Goal: Book appointment/travel/reservation

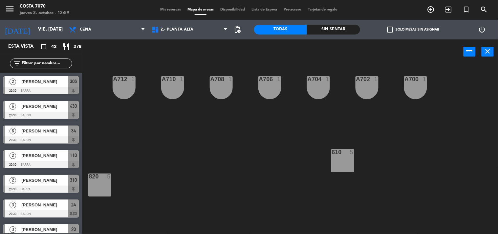
scroll to position [22, 0]
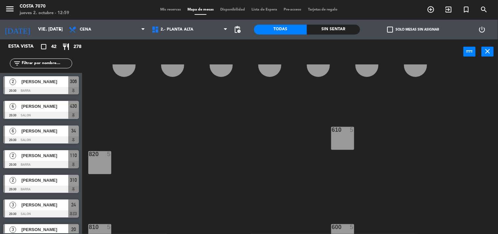
click at [161, 10] on span "Mis reservas" at bounding box center [170, 10] width 27 height 4
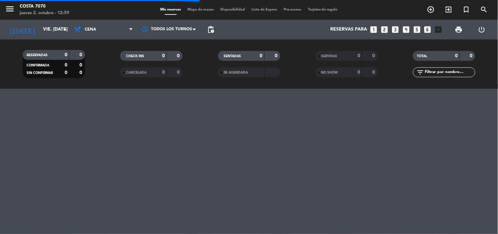
click at [382, 30] on icon "looks_two" at bounding box center [384, 29] width 9 height 9
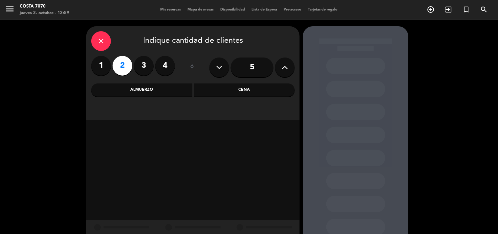
click at [250, 90] on div "Cena" at bounding box center [244, 89] width 101 height 13
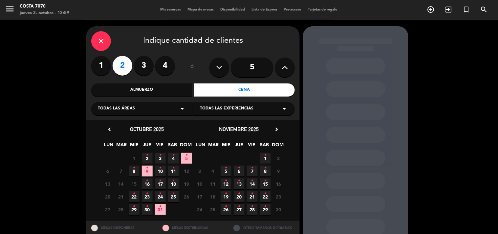
click at [147, 158] on icon "•" at bounding box center [147, 155] width 2 height 11
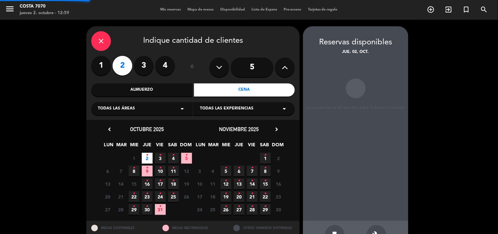
scroll to position [21, 0]
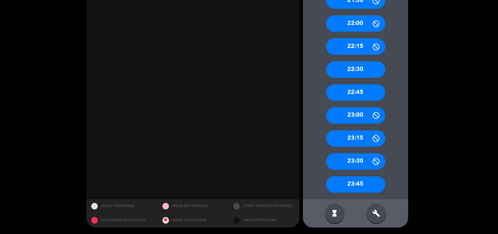
click at [380, 212] on icon "build" at bounding box center [377, 213] width 8 height 8
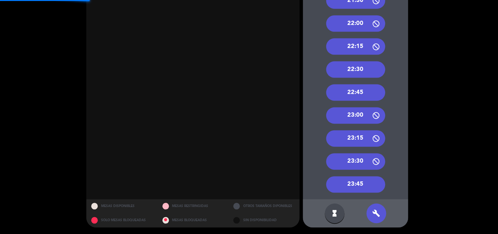
scroll to position [110, 0]
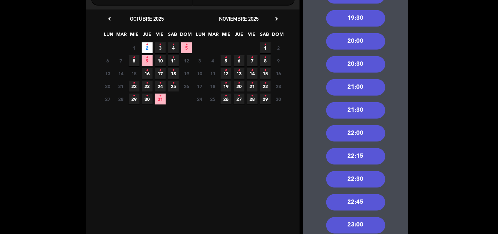
click at [362, 90] on div "21:00" at bounding box center [355, 87] width 59 height 16
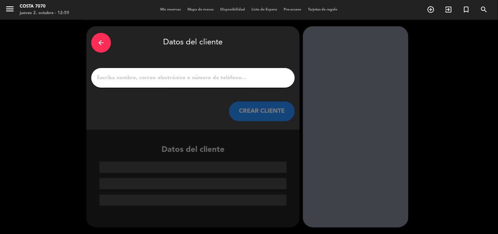
click at [257, 77] on input "1" at bounding box center [193, 77] width 194 height 9
paste input "[PERSON_NAME]"
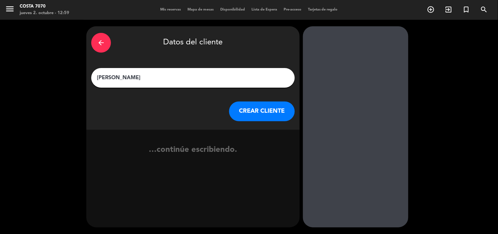
type input "[PERSON_NAME]"
click at [253, 107] on button "CREAR CLIENTE" at bounding box center [262, 111] width 66 height 20
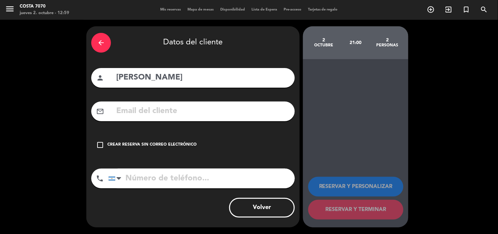
click at [144, 143] on div "Crear reserva sin correo electrónico" at bounding box center [151, 144] width 89 height 7
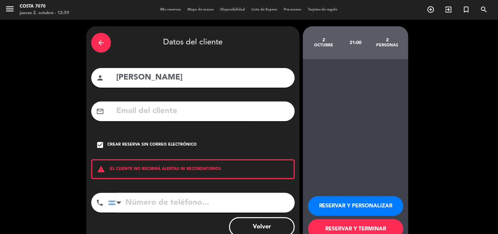
click at [324, 205] on button "RESERVAR Y PERSONALIZAR" at bounding box center [355, 206] width 95 height 20
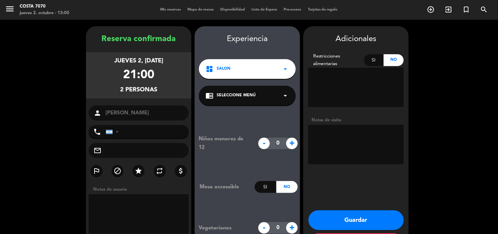
scroll to position [26, 0]
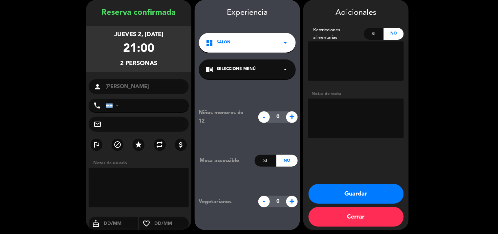
click at [341, 135] on textarea at bounding box center [356, 117] width 96 height 39
type textarea "Res [PERSON_NAME] - CUIDAR - (quizás compren mesa Club)"
click at [364, 195] on button "Guardar" at bounding box center [356, 194] width 95 height 20
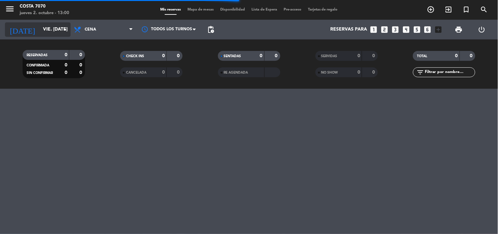
click at [48, 25] on input "vie. [DATE]" at bounding box center [71, 30] width 62 height 12
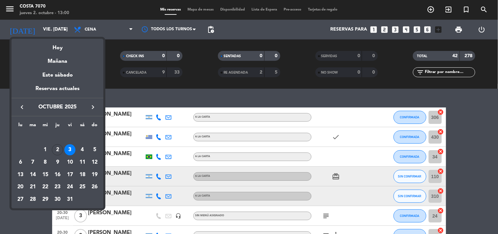
click at [56, 150] on div "2" at bounding box center [57, 149] width 11 height 11
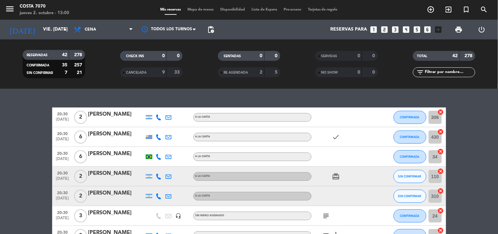
type input "[DEMOGRAPHIC_DATA] [DATE]"
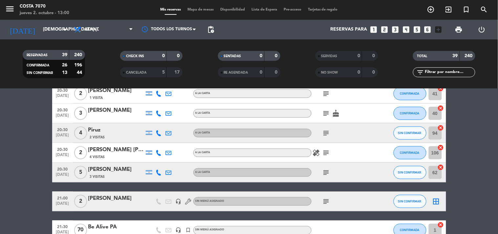
scroll to position [219, 0]
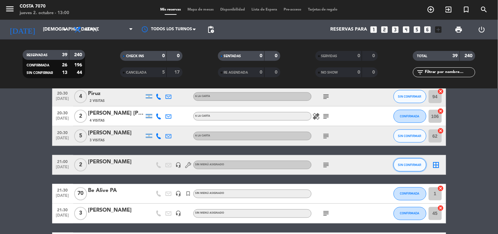
click at [419, 167] on button "SIN CONFIRMAR" at bounding box center [410, 164] width 33 height 13
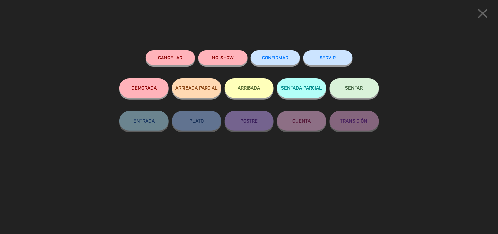
click at [270, 53] on button "CONFIRMAR" at bounding box center [275, 57] width 49 height 15
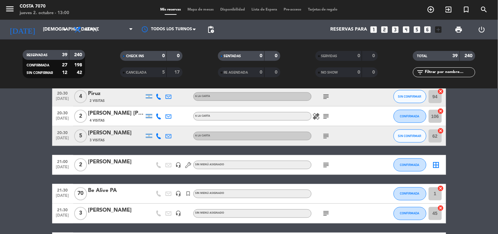
click at [211, 30] on span "pending_actions" at bounding box center [211, 30] width 8 height 8
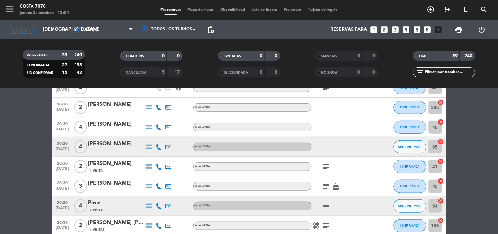
scroll to position [146, 0]
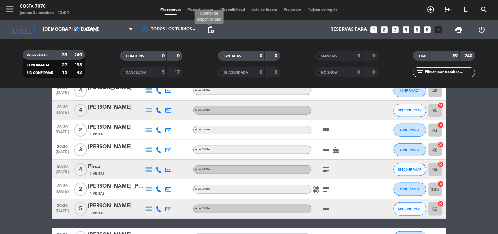
click at [211, 32] on span "pending_actions" at bounding box center [211, 30] width 8 height 8
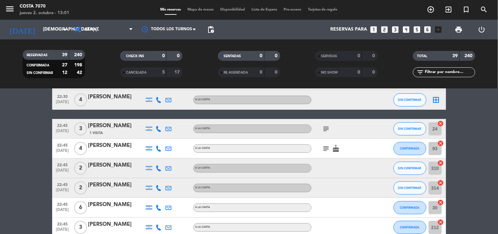
scroll to position [693, 0]
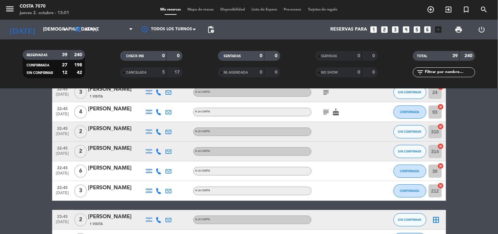
click at [211, 28] on span "pending_actions" at bounding box center [211, 30] width 8 height 8
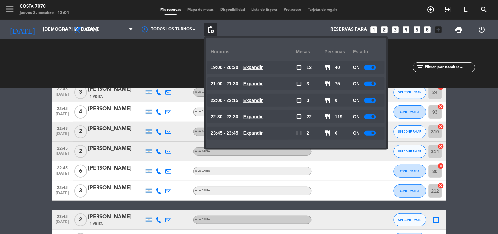
click at [211, 28] on span "pending_actions" at bounding box center [211, 30] width 8 height 8
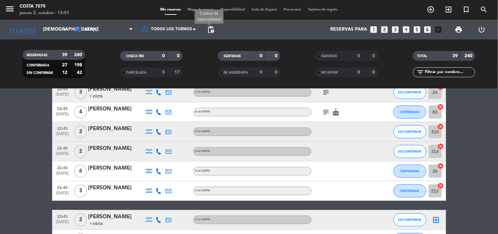
click at [211, 29] on span "pending_actions" at bounding box center [211, 30] width 8 height 8
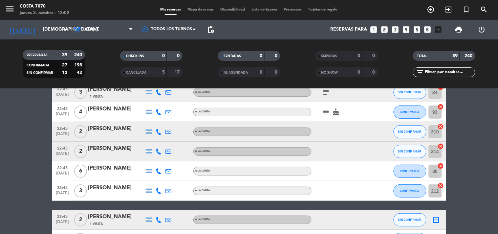
scroll to position [741, 0]
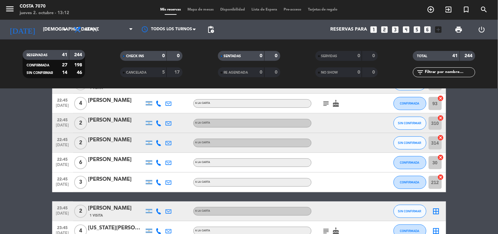
click at [201, 11] on span "Mapa de mesas" at bounding box center [200, 10] width 33 height 4
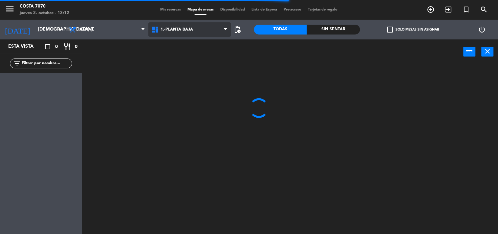
click at [164, 33] on span "1.-PLANTA BAJA" at bounding box center [189, 29] width 83 height 14
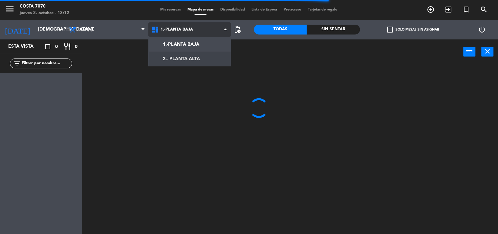
click at [172, 54] on ng-component "menu Costa 7070 jueves 2. octubre - 13:12 Mis reservas Mapa de mesas Disponibil…" at bounding box center [249, 117] width 498 height 234
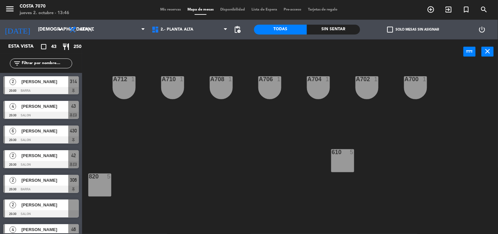
click at [165, 10] on span "Mis reservas" at bounding box center [170, 10] width 27 height 4
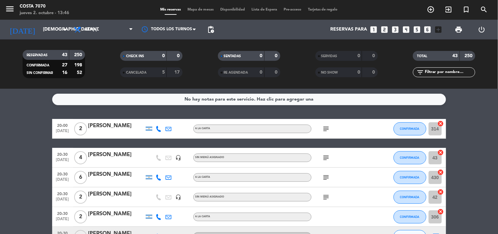
drag, startPoint x: 446, startPoint y: 72, endPoint x: 440, endPoint y: 74, distance: 5.4
click at [446, 72] on input "text" at bounding box center [449, 72] width 51 height 7
paste input "[PERSON_NAME]"
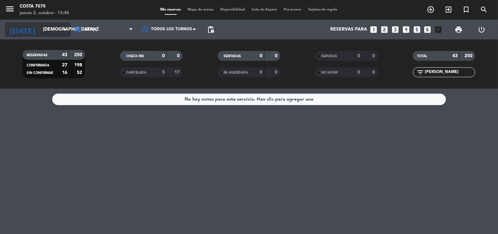
type input "[PERSON_NAME]"
click at [52, 35] on input "[DEMOGRAPHIC_DATA] [DATE]" at bounding box center [71, 30] width 62 height 12
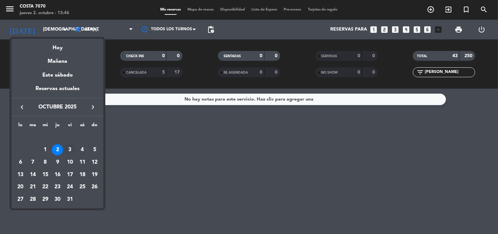
click at [68, 152] on div "3" at bounding box center [69, 149] width 11 height 11
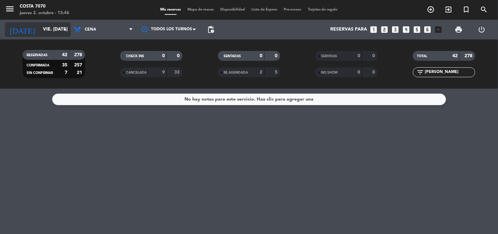
click at [40, 26] on input "vie. [DATE]" at bounding box center [71, 30] width 62 height 12
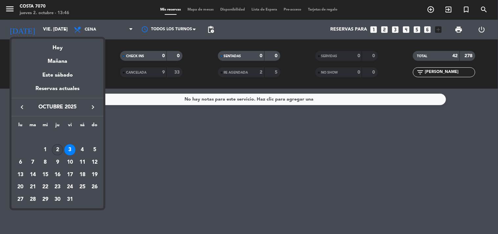
click at [59, 152] on div "2" at bounding box center [57, 149] width 11 height 11
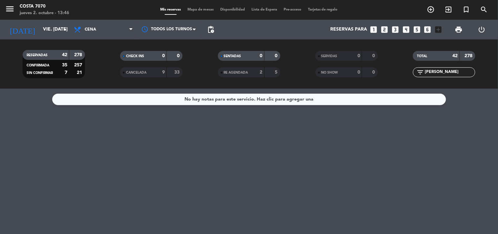
type input "[DEMOGRAPHIC_DATA] [DATE]"
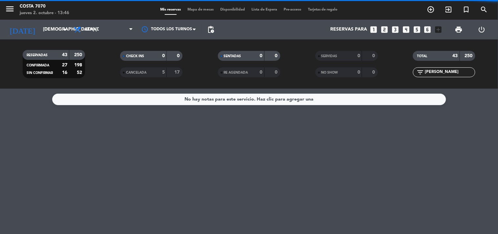
drag, startPoint x: 466, startPoint y: 72, endPoint x: 186, endPoint y: 60, distance: 280.2
click at [192, 60] on div "RESERVADAS 43 250 CONFIRMADA 27 198 SIN CONFIRMAR 16 52 CHECK INS 0 0 CANCELADA…" at bounding box center [249, 64] width 498 height 36
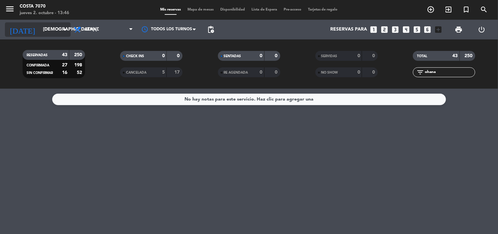
type input "ohana"
click at [45, 30] on input "[DEMOGRAPHIC_DATA] [DATE]" at bounding box center [71, 30] width 62 height 12
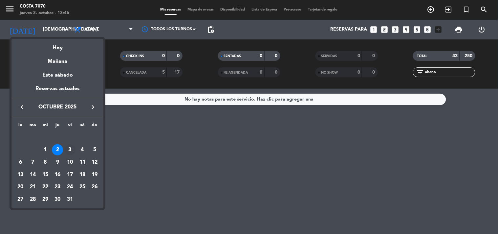
click at [70, 149] on div "3" at bounding box center [69, 149] width 11 height 11
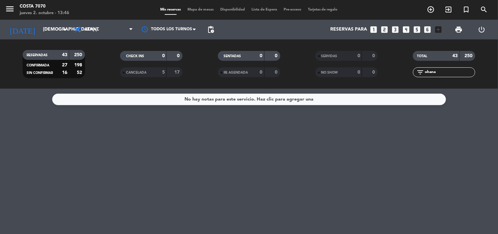
type input "vie. [DATE]"
click at [406, 31] on icon "looks_4" at bounding box center [406, 29] width 9 height 9
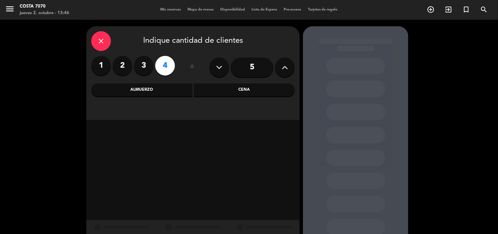
click at [221, 90] on div "Cena" at bounding box center [244, 89] width 101 height 13
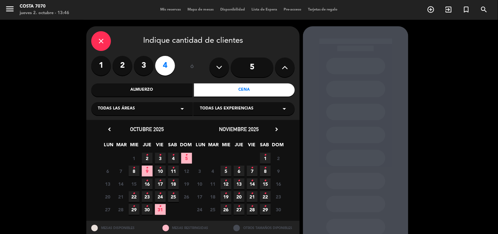
click at [158, 156] on span "3 •" at bounding box center [160, 158] width 11 height 11
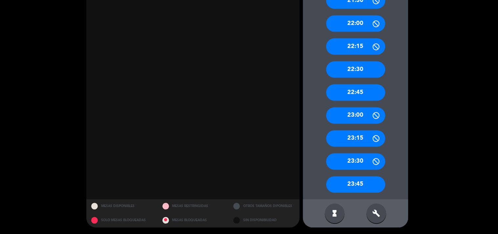
click at [381, 219] on div "build" at bounding box center [377, 213] width 20 height 20
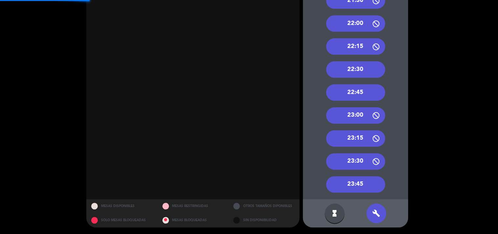
scroll to position [110, 0]
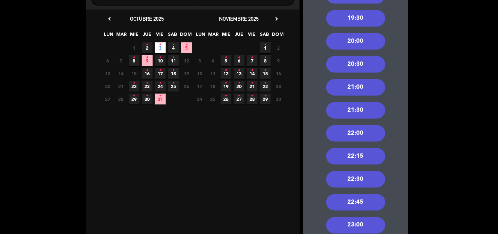
click at [363, 87] on div "21:00" at bounding box center [355, 87] width 59 height 16
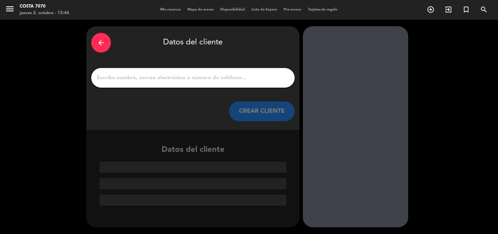
click at [225, 78] on input "1" at bounding box center [193, 77] width 194 height 9
paste input "[PERSON_NAME]"
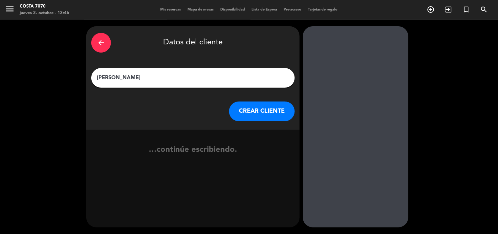
type input "[PERSON_NAME]"
click at [263, 108] on button "CREAR CLIENTE" at bounding box center [262, 111] width 66 height 20
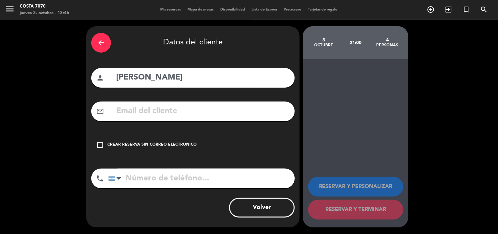
click at [191, 133] on div "arrow_back Datos del cliente person [PERSON_NAME] mail_outline check_box_outlin…" at bounding box center [192, 126] width 213 height 201
click at [166, 148] on div "check_box_outline_blank Crear reserva sin correo electrónico" at bounding box center [192, 145] width 203 height 20
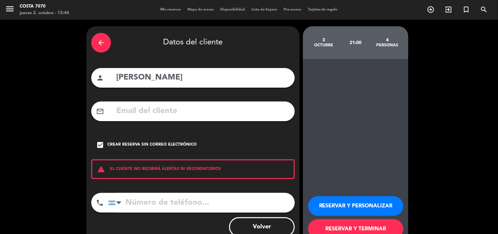
click at [349, 210] on button "RESERVAR Y PERSONALIZAR" at bounding box center [355, 206] width 95 height 20
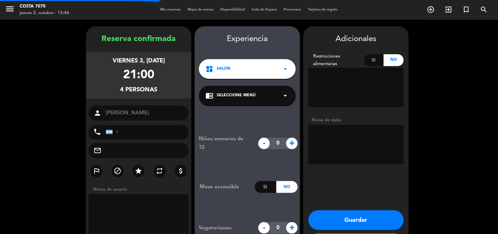
scroll to position [26, 0]
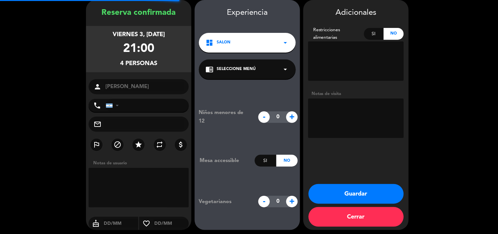
click at [333, 113] on textarea at bounding box center [356, 117] width 96 height 39
type textarea "Res [PERSON_NAME] - cuidar"
click at [333, 189] on button "Guardar" at bounding box center [356, 194] width 95 height 20
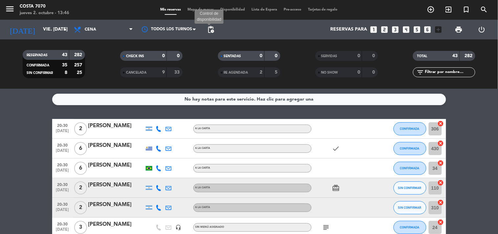
click at [211, 28] on span "pending_actions" at bounding box center [211, 30] width 8 height 8
